Goal: Information Seeking & Learning: Learn about a topic

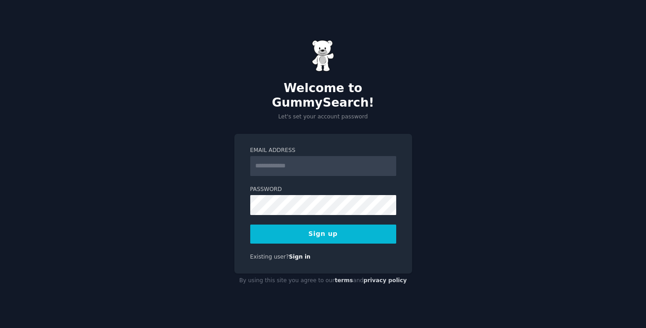
click at [276, 159] on input "Email Address" at bounding box center [323, 166] width 146 height 20
click at [448, 130] on div "Welcome to GummySearch! Let's set your account password Email Address Password …" at bounding box center [323, 164] width 646 height 328
click at [279, 160] on input "Email Address" at bounding box center [323, 166] width 146 height 20
type input "**********"
click at [317, 230] on button "Sign up" at bounding box center [323, 233] width 146 height 19
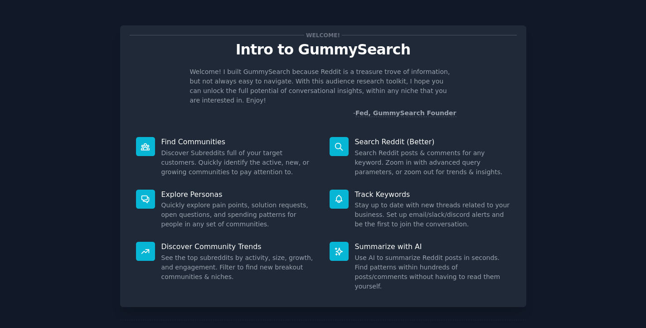
click at [564, 96] on div "Welcome! Intro to GummySearch Welcome! I built GummySearch because Reddit is a …" at bounding box center [323, 187] width 620 height 349
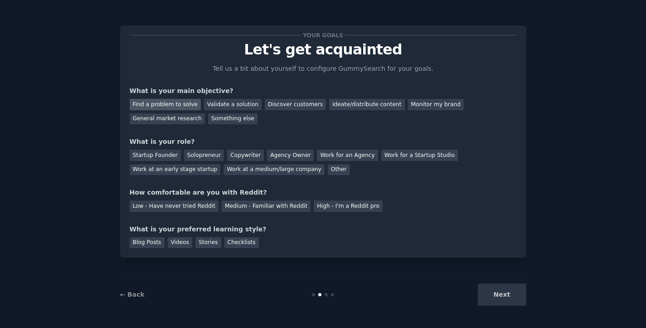
click at [173, 104] on div "Find a problem to solve" at bounding box center [165, 104] width 71 height 11
click at [329, 169] on div "Other" at bounding box center [339, 169] width 22 height 11
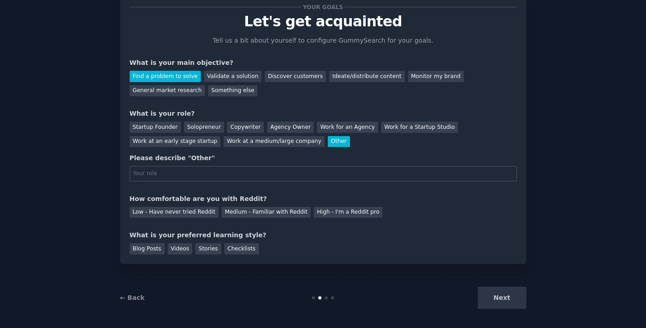
scroll to position [31, 0]
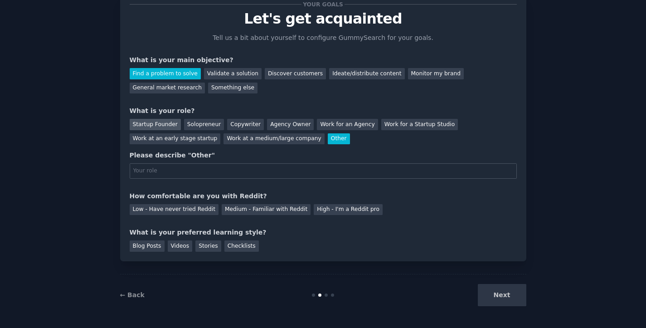
click at [156, 127] on div "Startup Founder" at bounding box center [155, 124] width 51 height 11
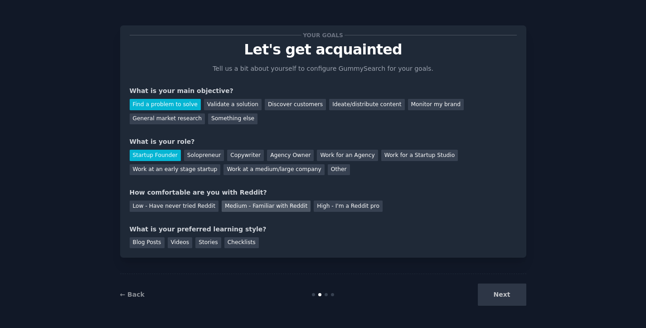
click at [242, 209] on div "Medium - Familiar with Reddit" at bounding box center [266, 205] width 89 height 11
click at [241, 245] on div "Checklists" at bounding box center [241, 242] width 34 height 11
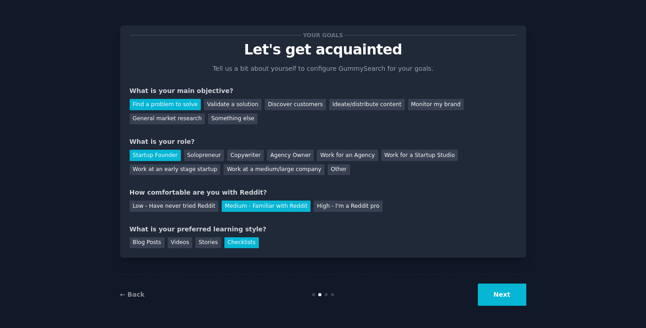
click at [494, 306] on div "← Back Next" at bounding box center [323, 294] width 406 height 42
click at [494, 295] on button "Next" at bounding box center [502, 294] width 48 height 22
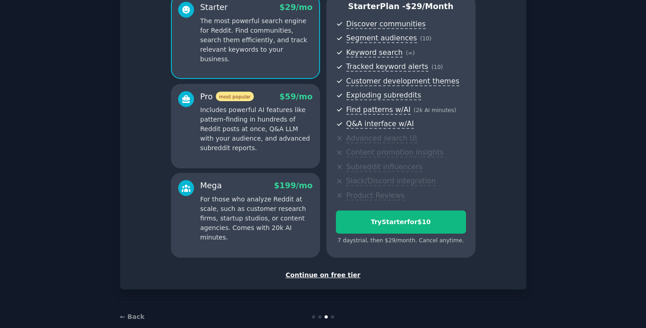
scroll to position [102, 0]
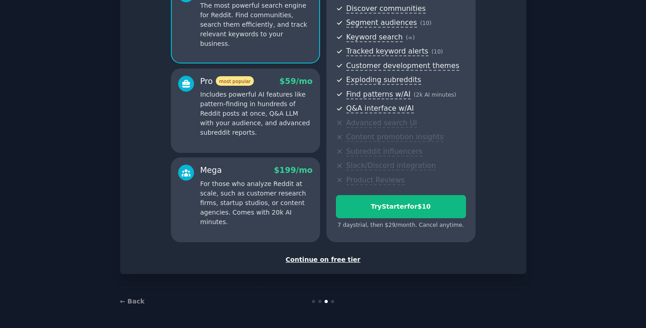
click at [310, 259] on div "Continue on free tier" at bounding box center [323, 260] width 387 height 10
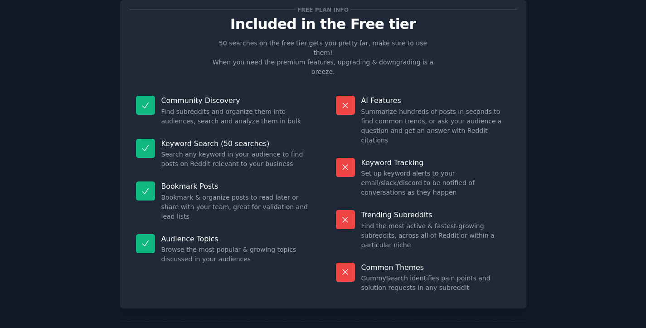
click at [388, 7] on div "Free plan info" at bounding box center [323, 10] width 387 height 10
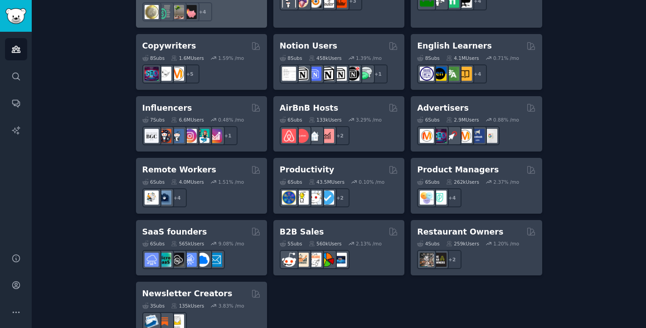
scroll to position [708, 0]
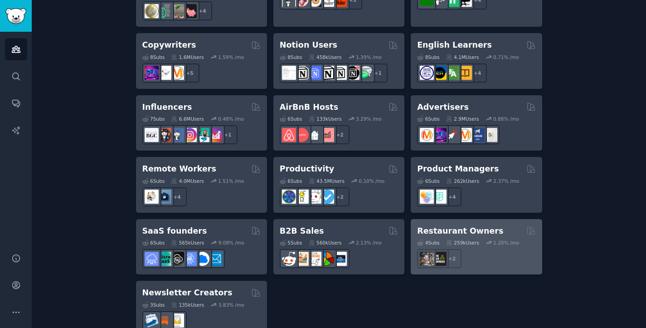
click at [485, 225] on h2 "Restaurant Owners" at bounding box center [460, 230] width 86 height 11
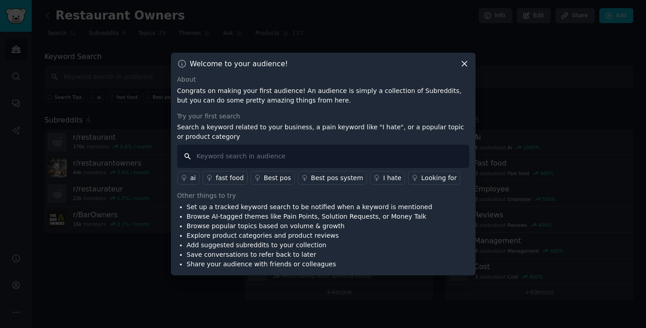
click at [286, 155] on input "text" at bounding box center [323, 156] width 292 height 23
type input "marketing"
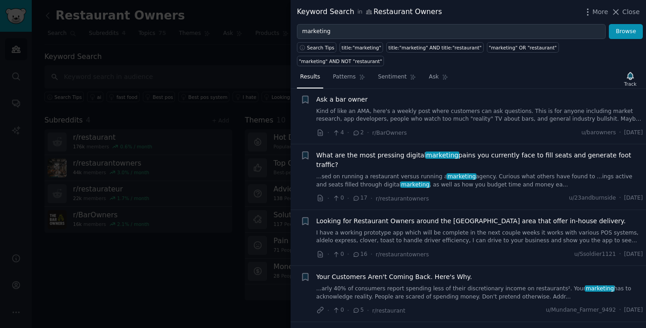
scroll to position [15, 0]
click at [515, 172] on link "...sed on running a restaurant versus running a marketing agency. Curious what …" at bounding box center [479, 180] width 327 height 16
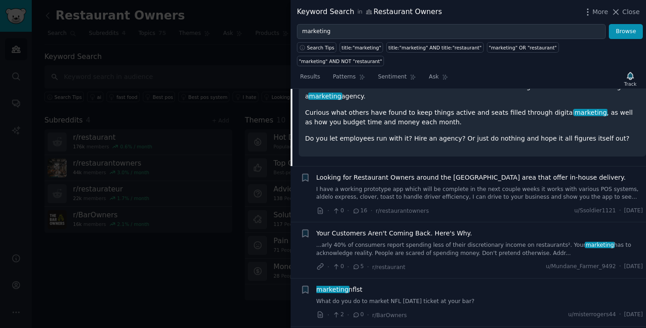
scroll to position [199, 0]
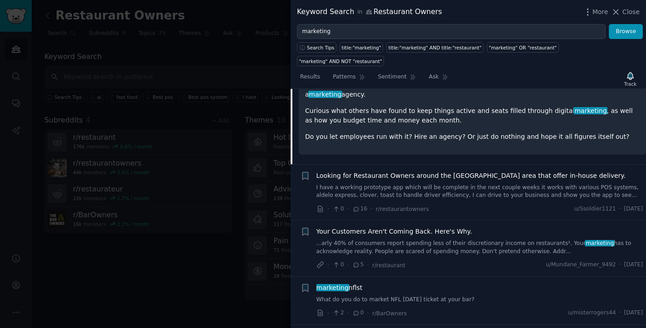
click at [478, 227] on div "Your Customers Aren't Coming Back. Here's Why. ...arly 40% of consumers report …" at bounding box center [479, 241] width 327 height 29
click at [475, 240] on link "...arly 40% of consumers report spending less of their discretionary income on …" at bounding box center [479, 247] width 327 height 16
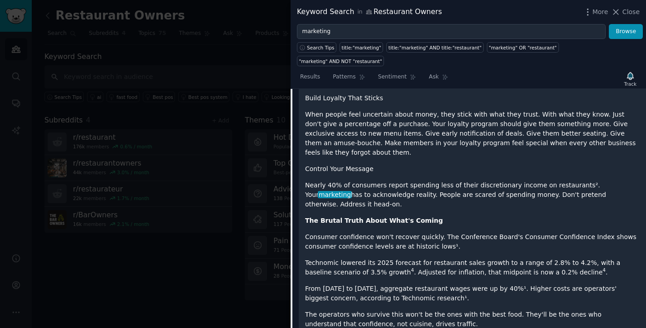
scroll to position [927, 0]
